Goal: Information Seeking & Learning: Learn about a topic

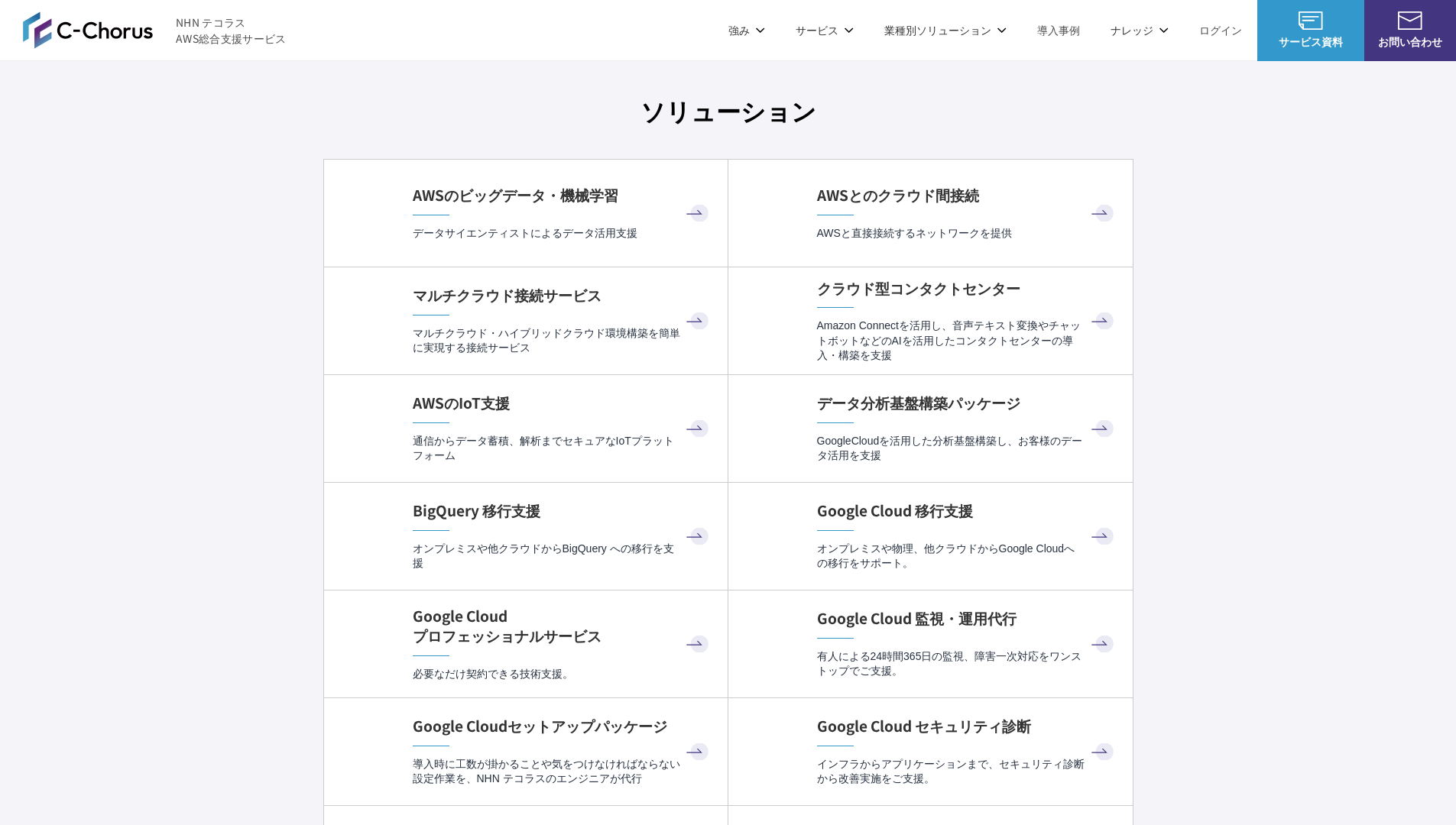
scroll to position [4459, 0]
